Goal: Information Seeking & Learning: Find specific page/section

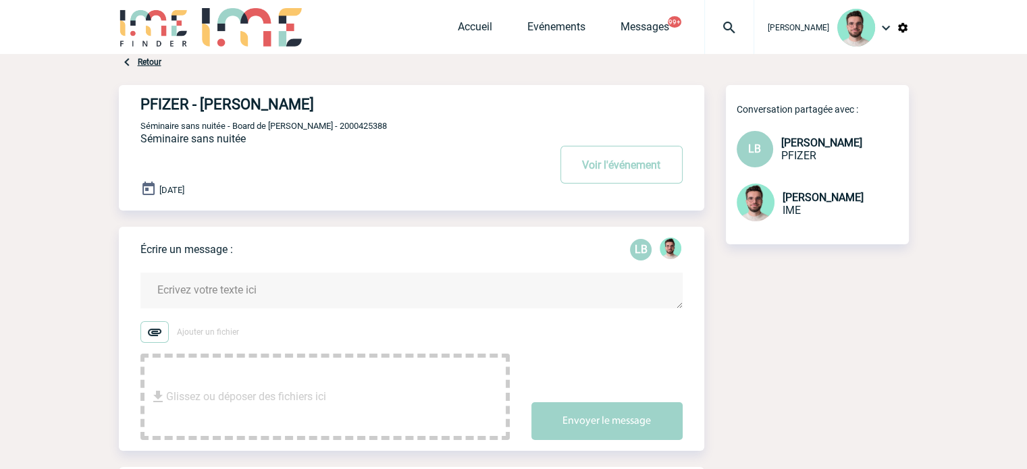
click at [330, 125] on span "Séminaire sans nuitée - Board de Gaëlle - 2000425388" at bounding box center [263, 126] width 246 height 10
copy span "2000425388"
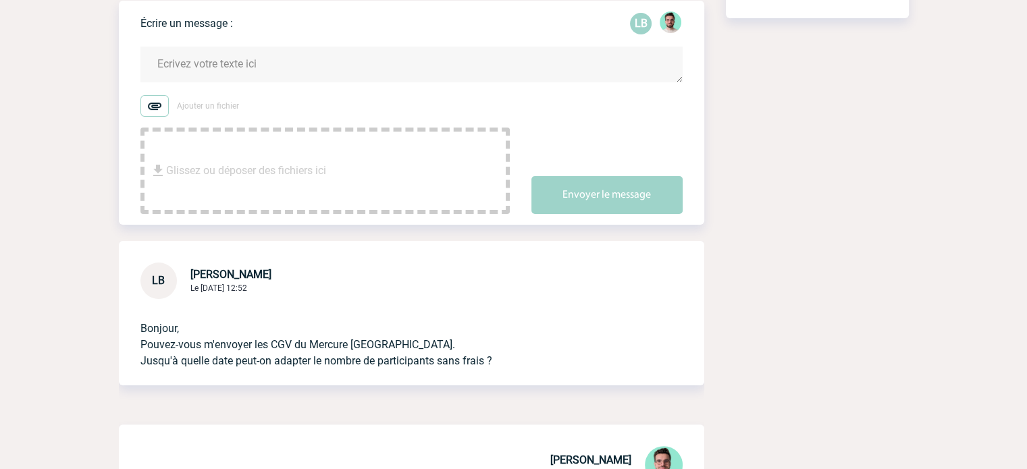
scroll to position [203, 0]
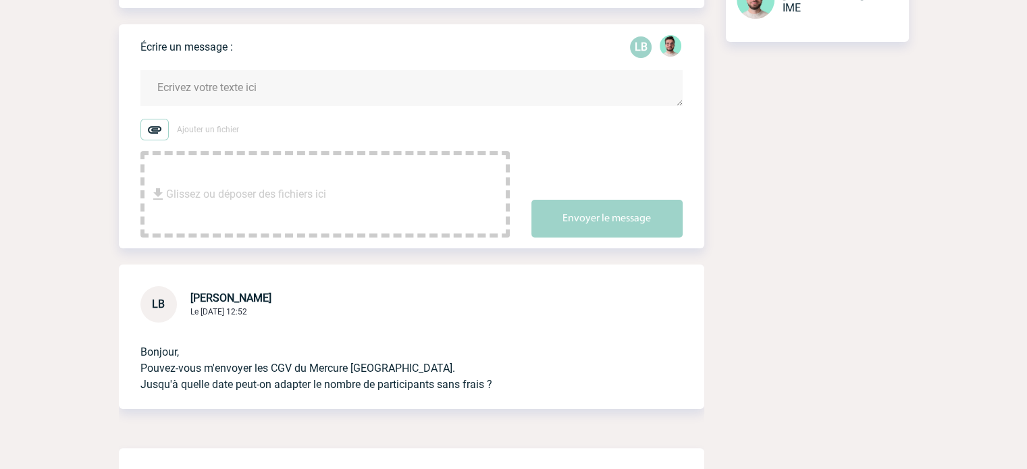
click at [243, 75] on textarea at bounding box center [411, 88] width 542 height 36
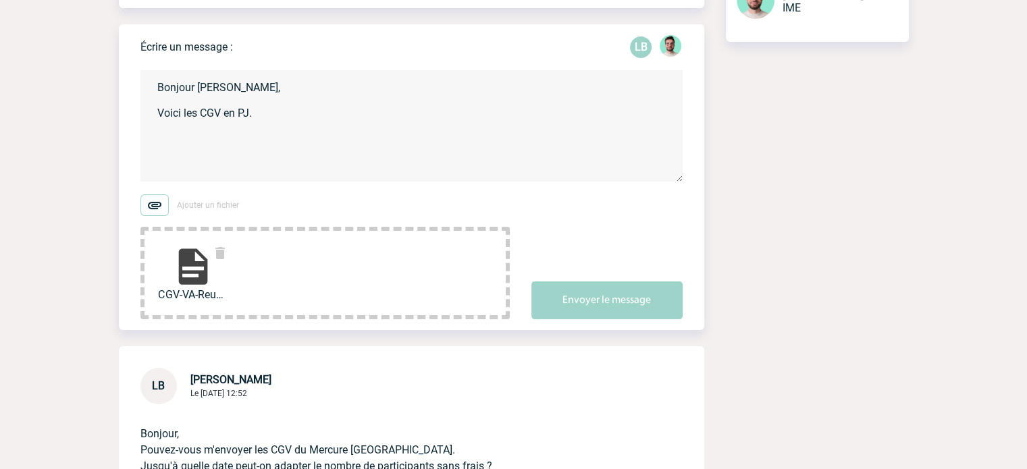
click at [190, 122] on textarea "Bonjour Laurence, Voici les CGV en PJ." at bounding box center [411, 125] width 542 height 111
click at [178, 137] on textarea "Bonjour Laurence, Voici les CGV en PJ." at bounding box center [411, 125] width 542 height 111
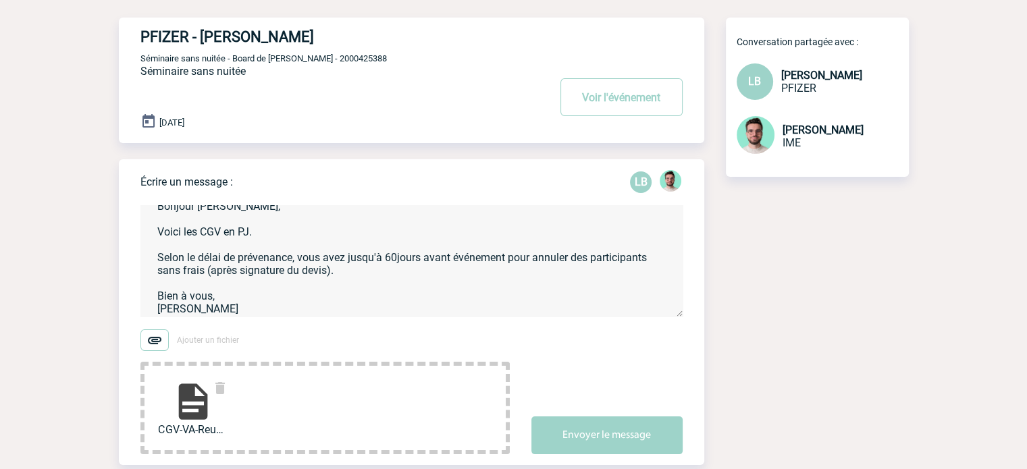
scroll to position [135, 0]
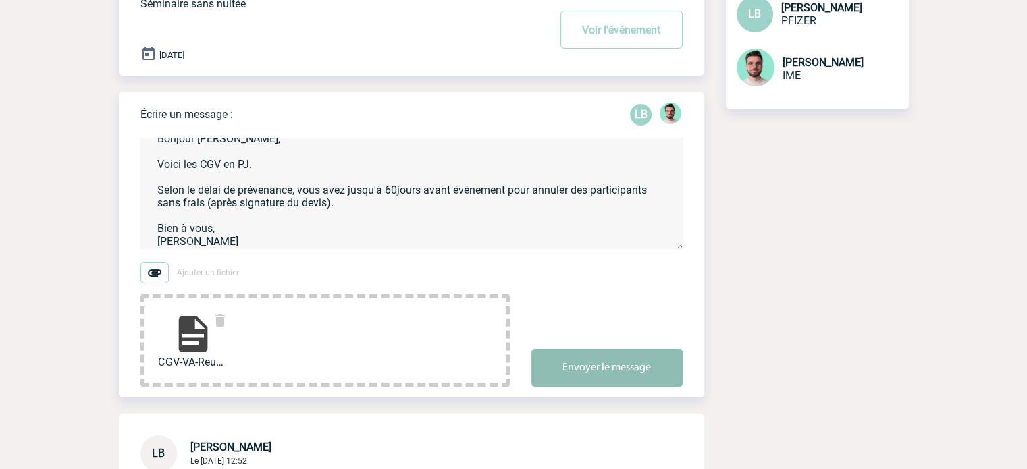
type textarea "Bonjour Laurence, Voici les CGV en PJ. Selon le délai de prévenance, vous avez …"
click at [640, 367] on button "Envoyer le message" at bounding box center [606, 368] width 151 height 38
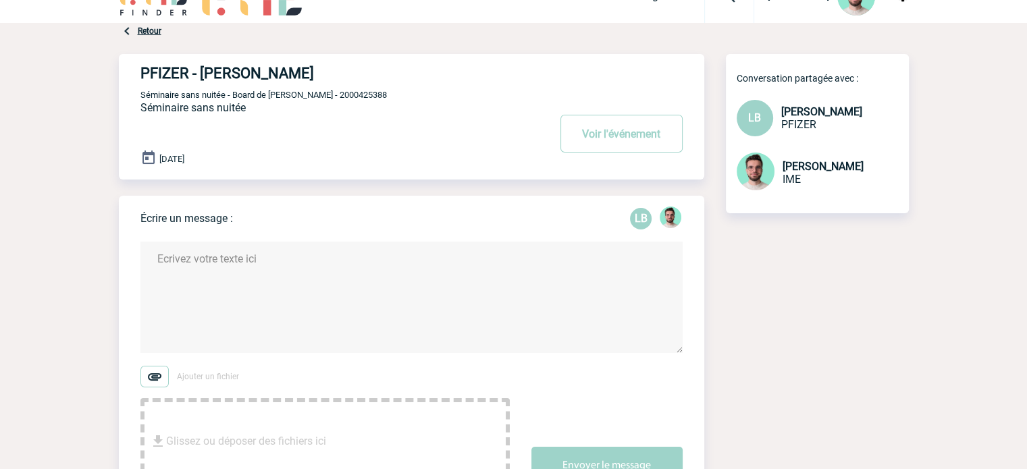
scroll to position [0, 0]
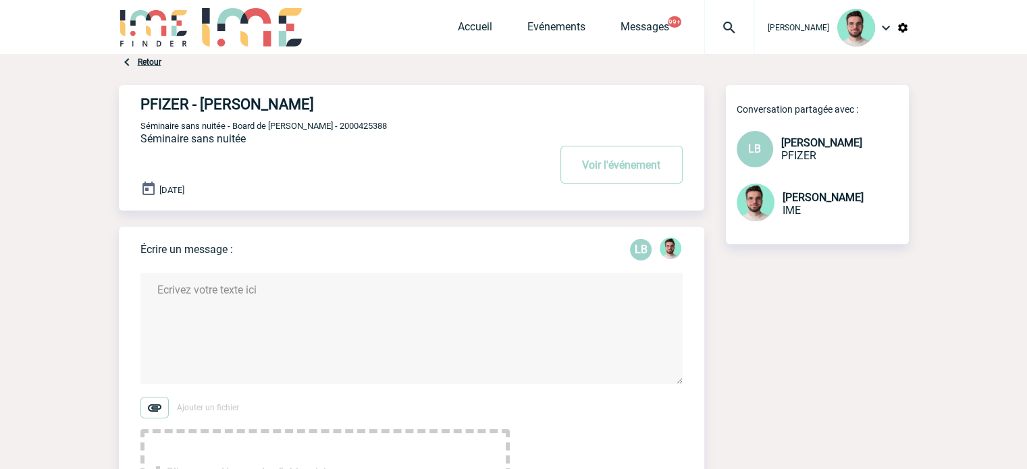
click at [723, 32] on img at bounding box center [729, 28] width 49 height 16
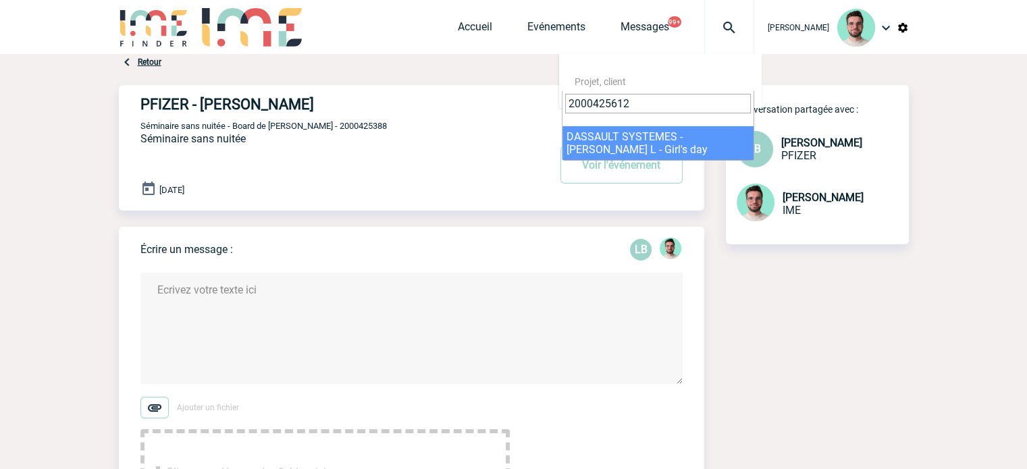
type input "2000425612"
select select "25113"
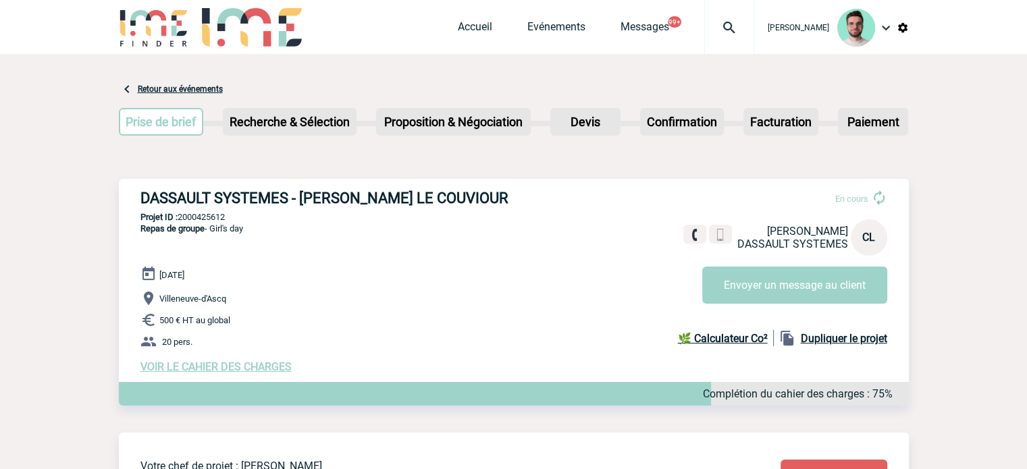
click at [715, 30] on img at bounding box center [729, 28] width 49 height 16
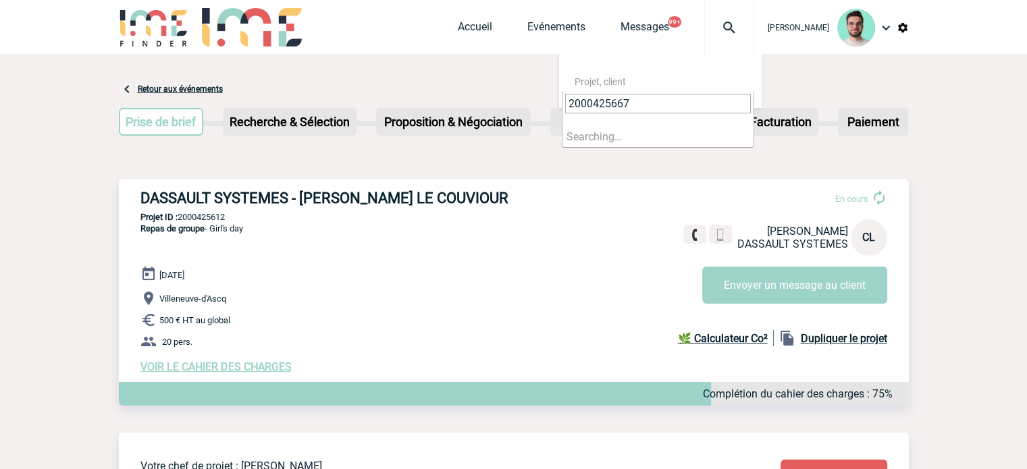
type input "2000425667"
select select "25168"
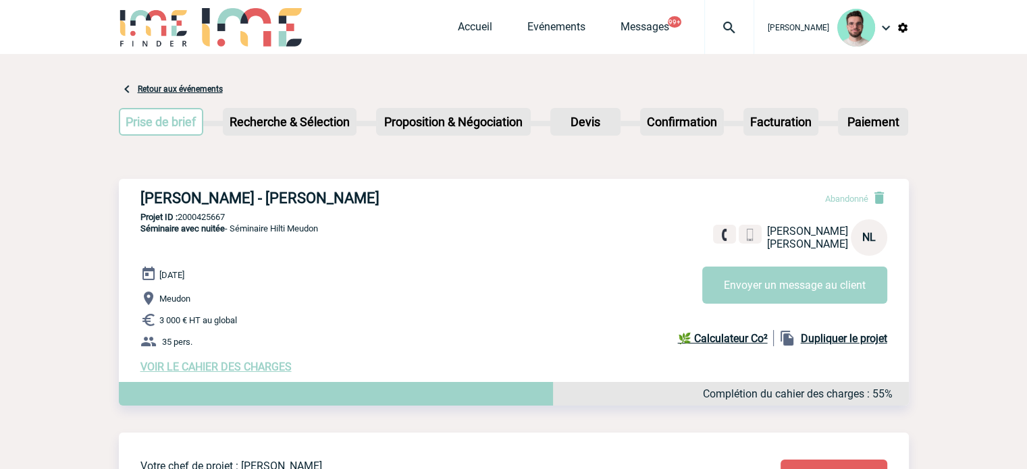
click at [709, 16] on div at bounding box center [729, 27] width 50 height 54
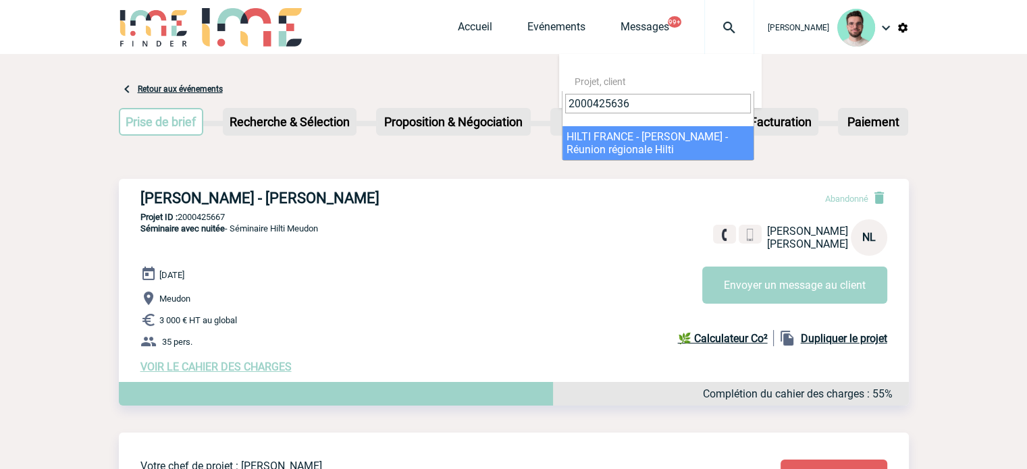
type input "2000425636"
select select "25137"
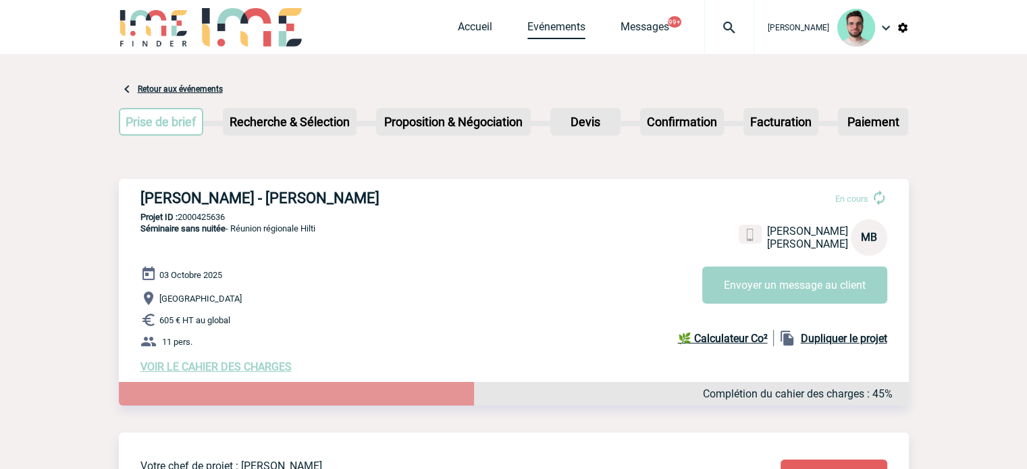
click at [552, 24] on link "Evénements" at bounding box center [556, 29] width 58 height 19
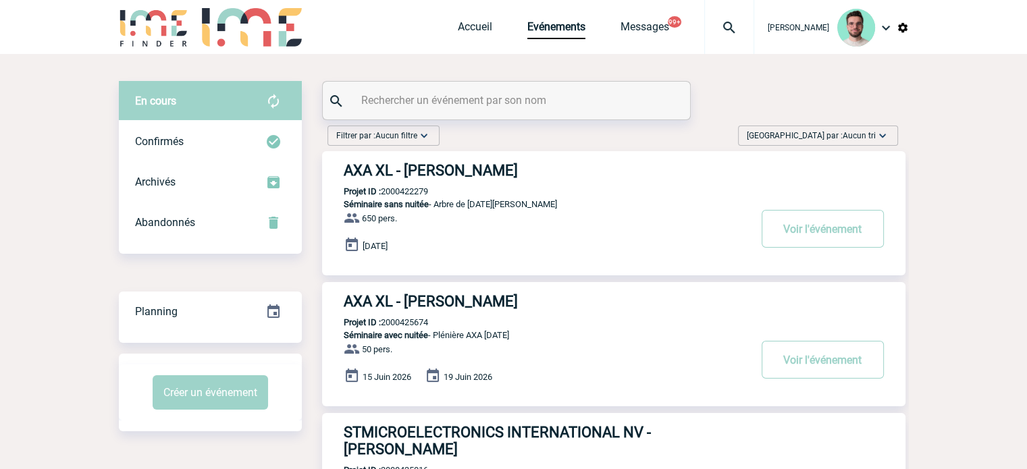
click at [386, 109] on input "text" at bounding box center [508, 100] width 300 height 20
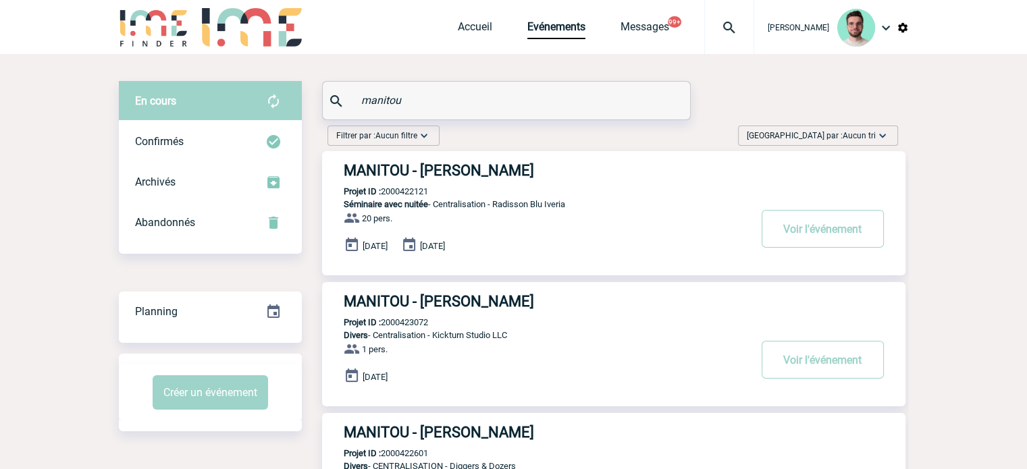
click at [390, 97] on input "manitou" at bounding box center [508, 100] width 300 height 20
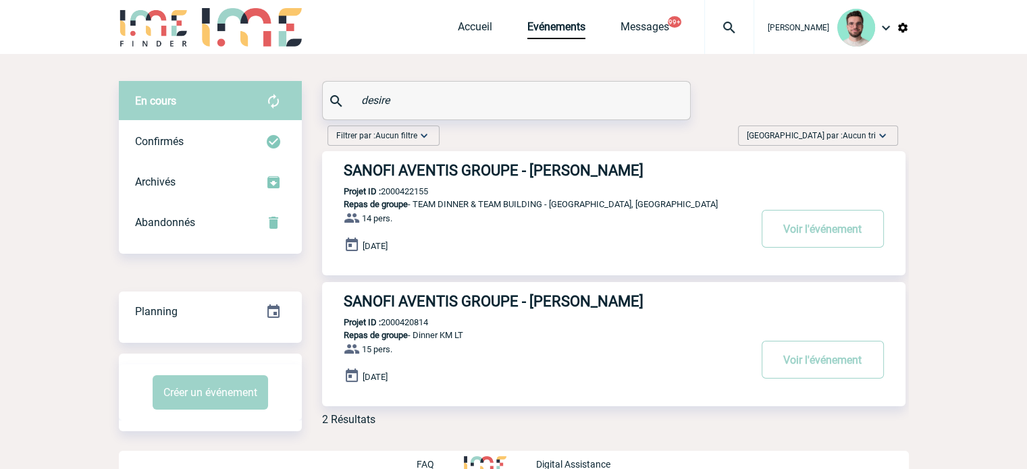
click at [374, 99] on input "desire" at bounding box center [508, 100] width 300 height 20
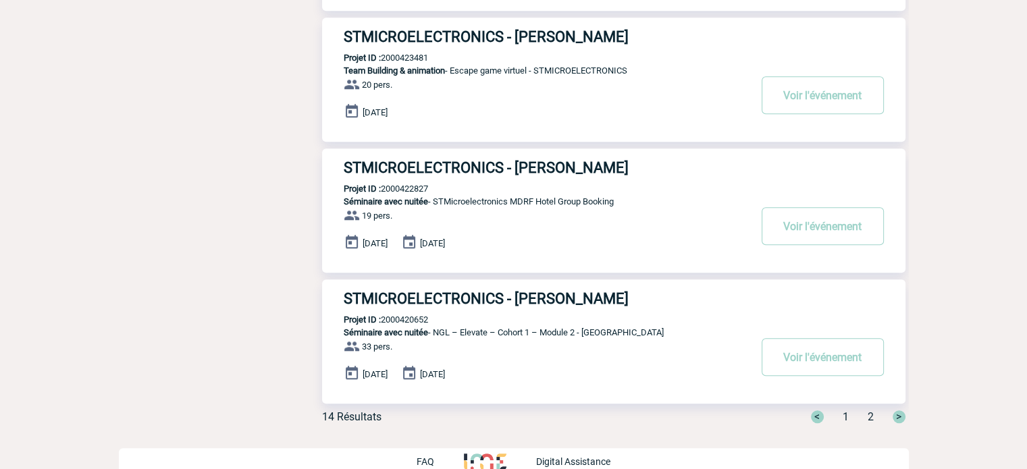
scroll to position [1072, 0]
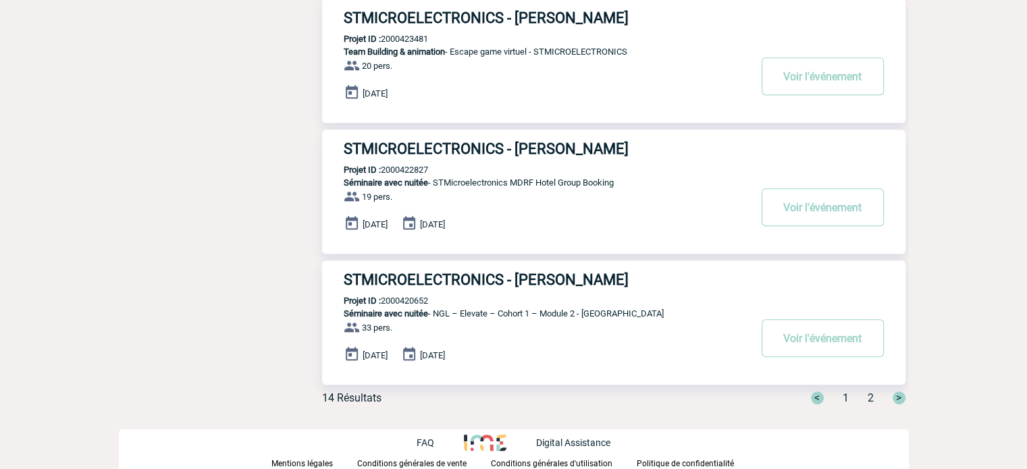
type input "stmicroe"
click at [867, 400] on div "< 1 2 >" at bounding box center [850, 398] width 111 height 13
click at [868, 401] on span "2" at bounding box center [871, 398] width 6 height 13
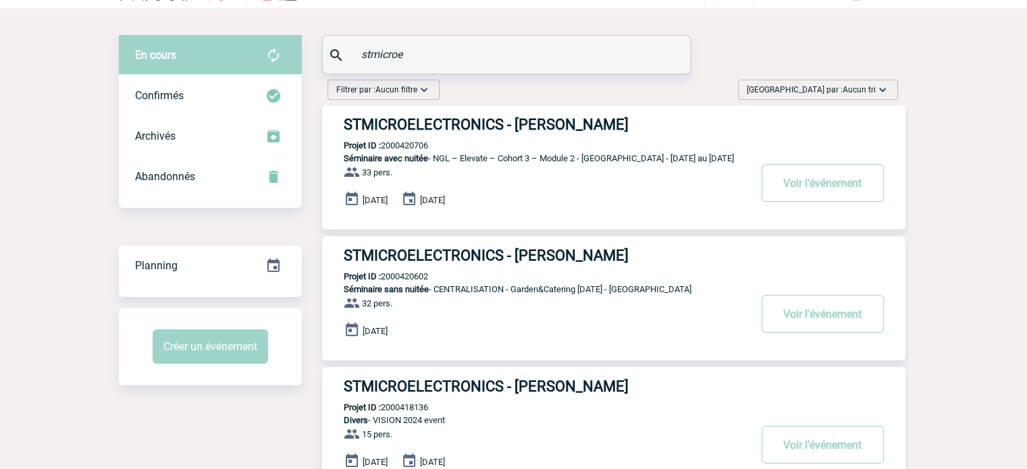
scroll to position [0, 0]
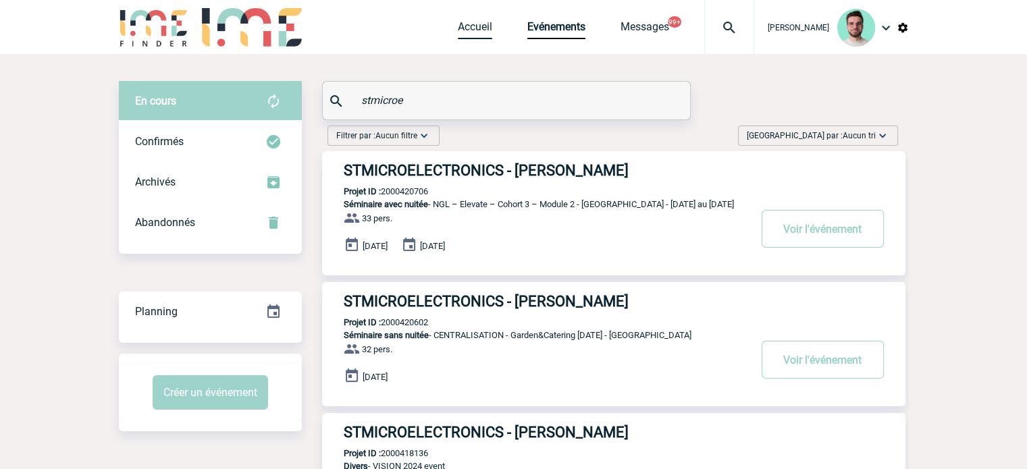
click at [475, 30] on link "Accueil" at bounding box center [475, 29] width 34 height 19
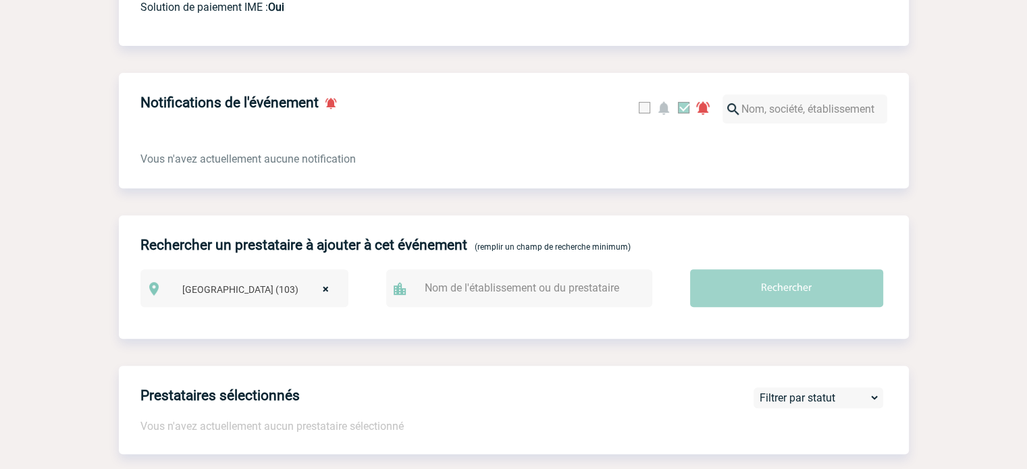
scroll to position [810, 0]
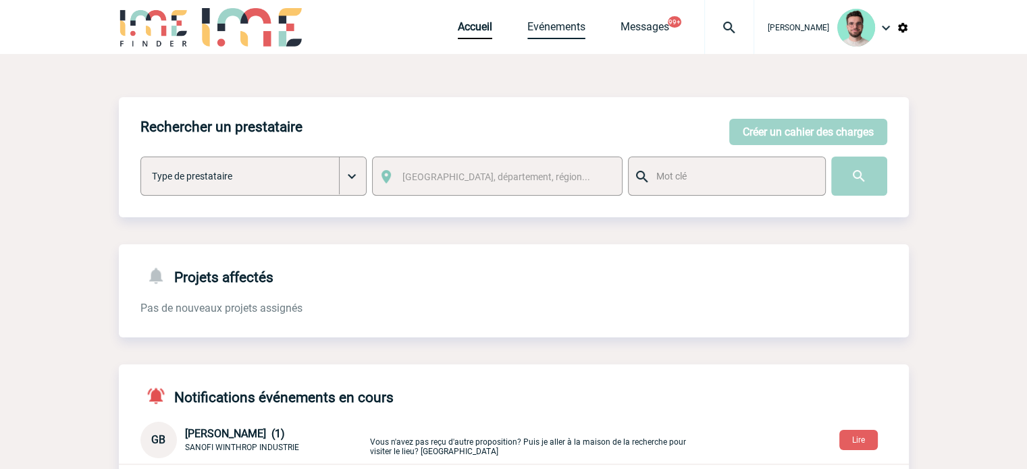
click at [527, 28] on link "Evénements" at bounding box center [556, 29] width 58 height 19
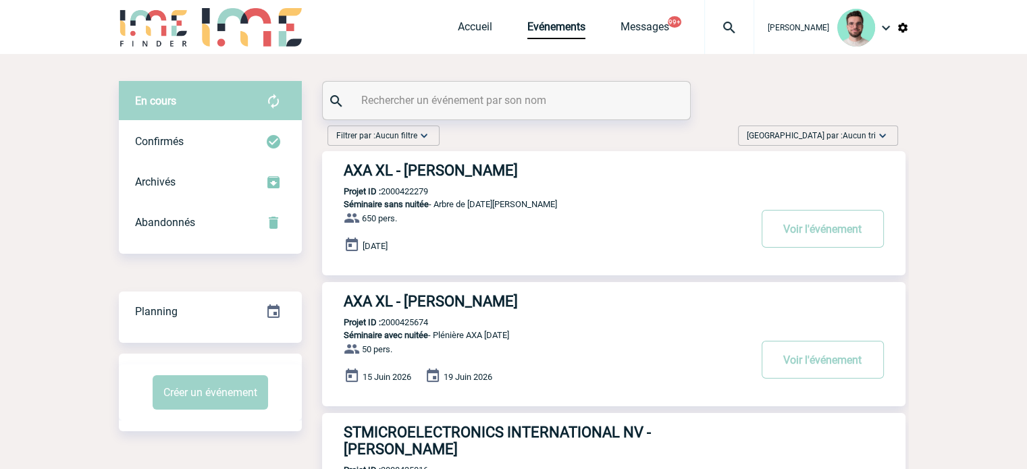
click at [467, 103] on input "text" at bounding box center [508, 100] width 300 height 20
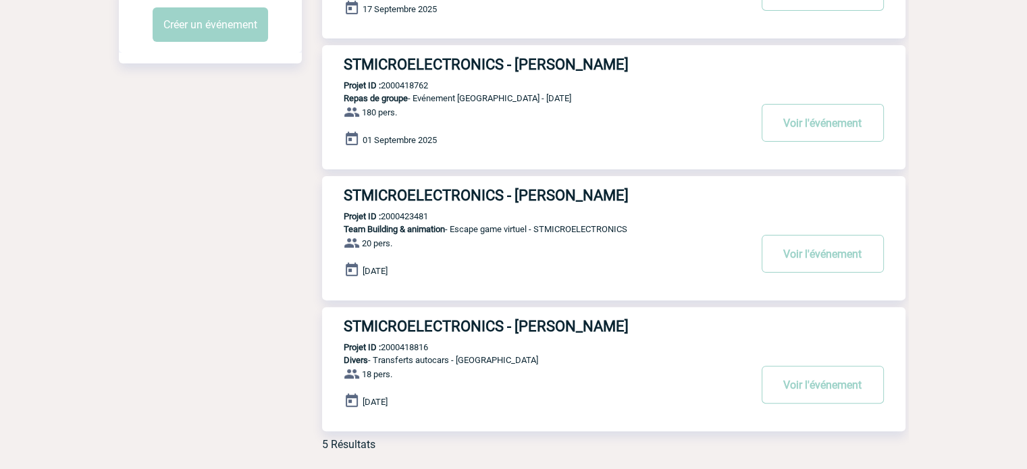
scroll to position [278, 0]
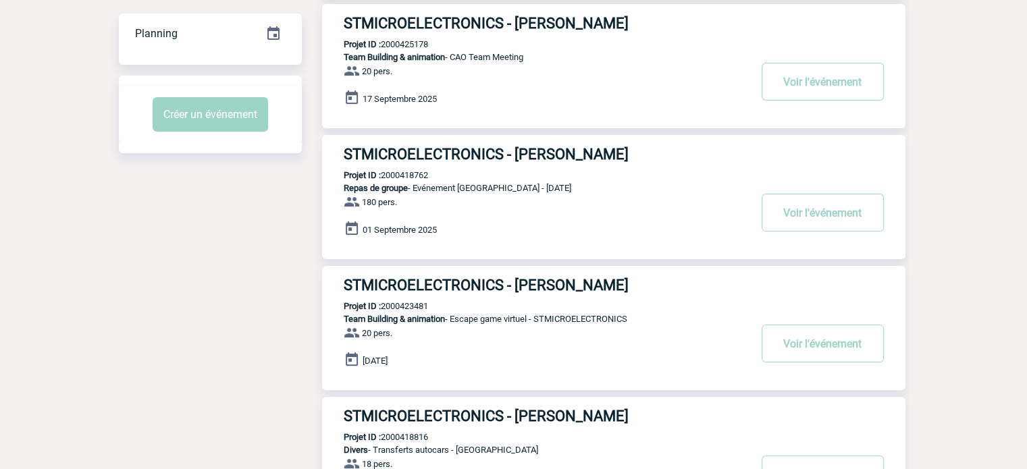
type input "fisch"
click at [424, 158] on h3 "STMICROELECTRONICS - Aline FISCHER" at bounding box center [546, 154] width 405 height 17
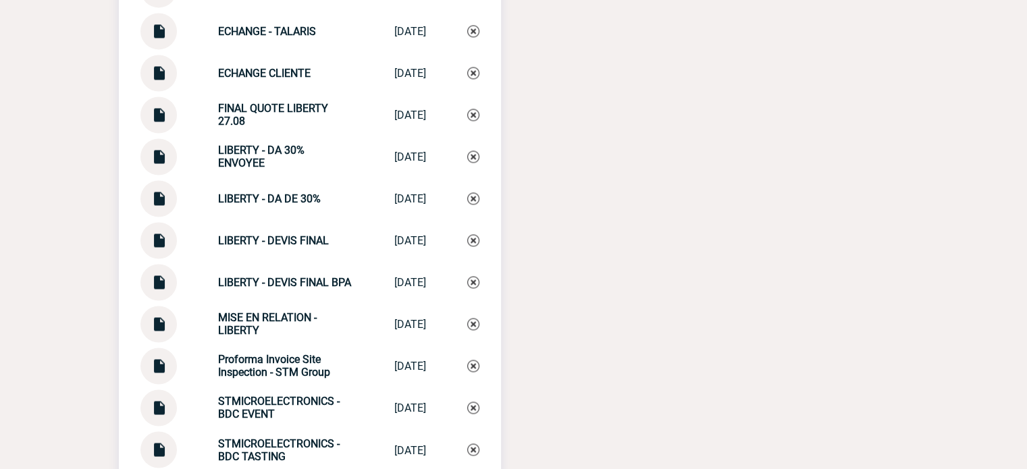
scroll to position [2152, 0]
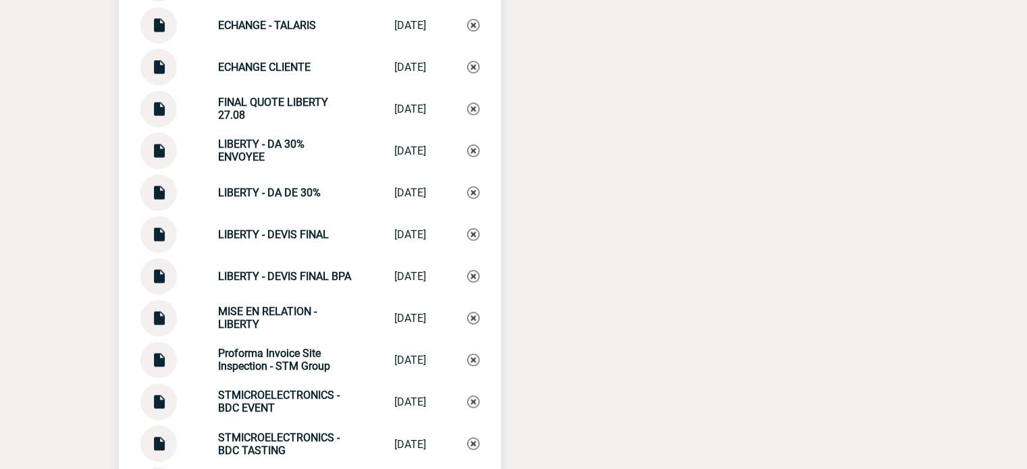
click at [153, 238] on img at bounding box center [159, 229] width 18 height 26
